Goal: Navigation & Orientation: Find specific page/section

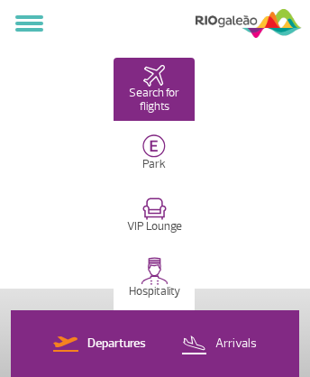
select select
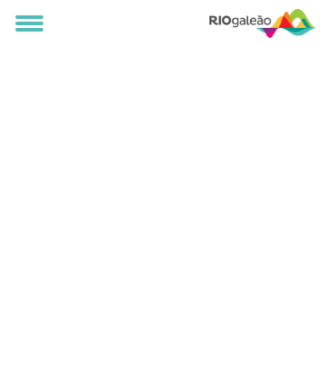
select select
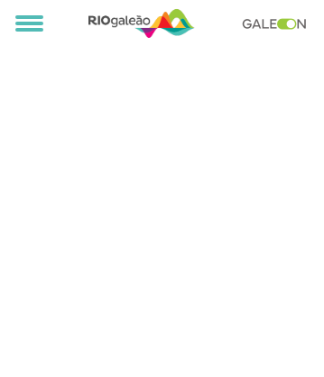
click at [141, 23] on img at bounding box center [141, 23] width 106 height 34
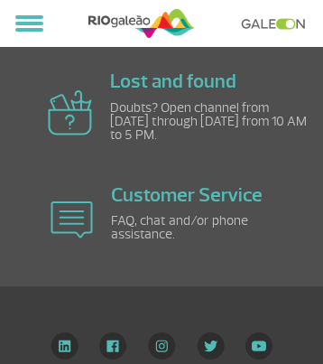
scroll to position [2318, 0]
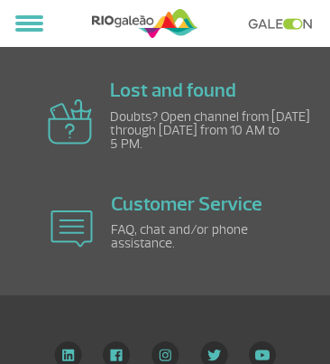
click at [213, 341] on img at bounding box center [214, 354] width 28 height 27
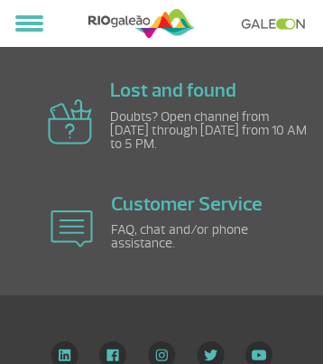
scroll to position [670, 0]
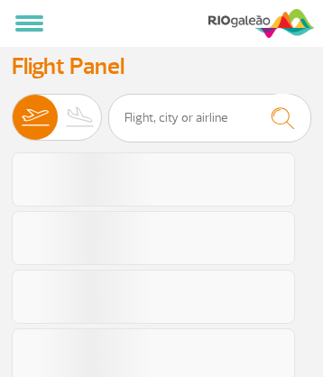
select select
